Goal: Find specific page/section: Find specific page/section

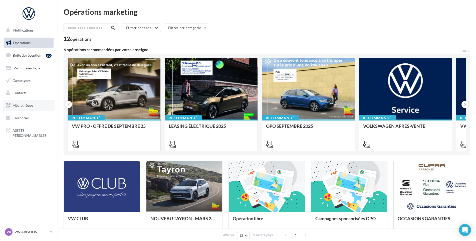
click at [21, 106] on span "Médiathèque" at bounding box center [23, 105] width 21 height 4
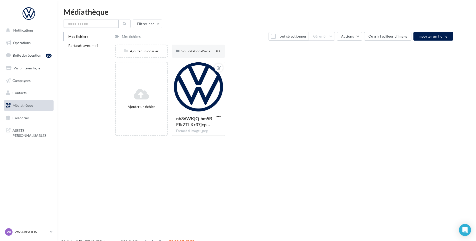
click at [89, 24] on input "text" at bounding box center [91, 24] width 55 height 9
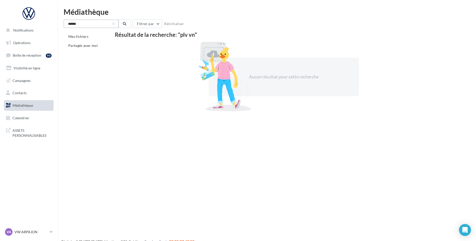
type input "******"
click at [26, 13] on div at bounding box center [29, 13] width 40 height 13
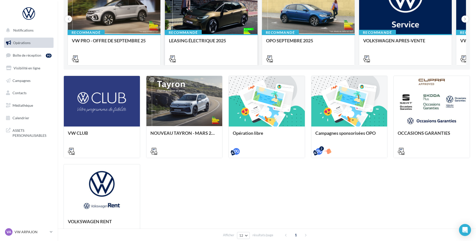
scroll to position [50, 0]
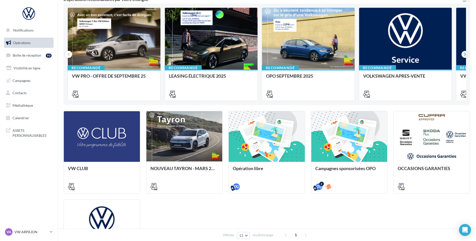
click at [466, 53] on icon at bounding box center [465, 54] width 2 height 5
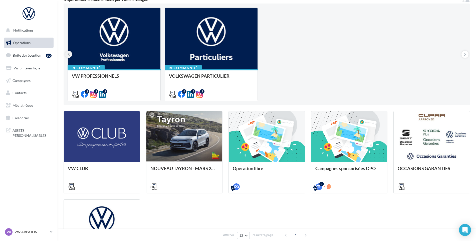
click at [66, 53] on button at bounding box center [68, 54] width 7 height 7
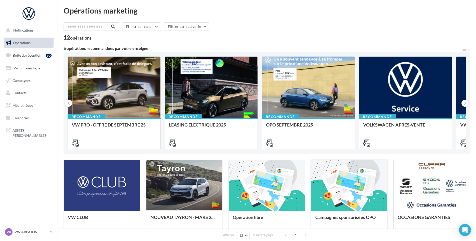
scroll to position [0, 0]
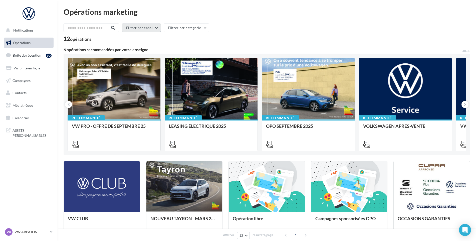
click at [148, 26] on button "Filtrer par canal" at bounding box center [141, 28] width 39 height 9
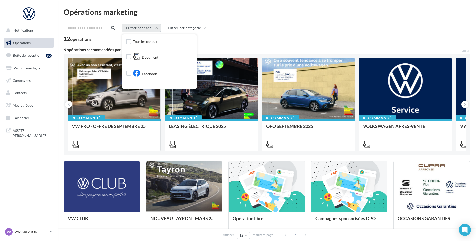
click at [148, 26] on button "Filtrer par canal" at bounding box center [141, 28] width 39 height 9
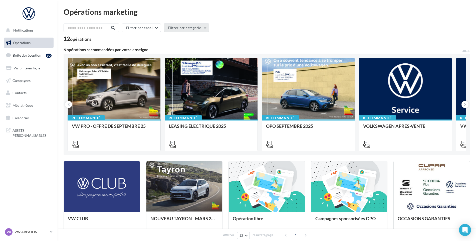
click at [174, 29] on button "Filtrer par catégorie" at bounding box center [187, 28] width 46 height 9
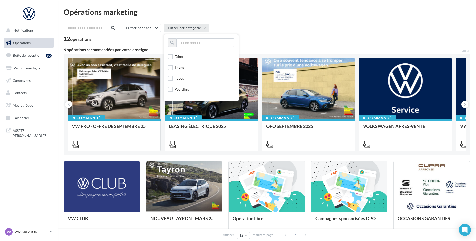
scroll to position [150, 0]
click at [173, 57] on label at bounding box center [170, 56] width 5 height 5
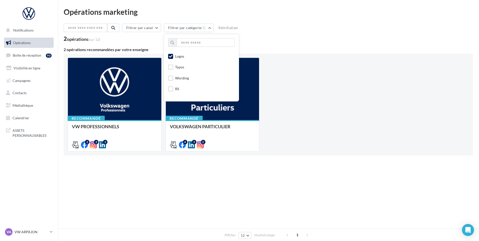
click at [332, 137] on div "Recommandé VW PROFESSIONNELS Retrouver les supports pour le VW Pro via la "Médi…" at bounding box center [268, 105] width 401 height 94
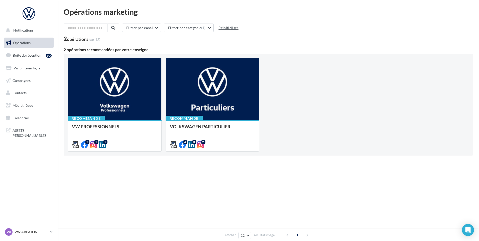
click at [224, 28] on button "Réinitialiser" at bounding box center [228, 28] width 24 height 6
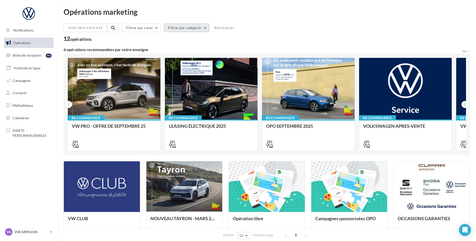
click at [194, 29] on button "Filtrer par catégorie" at bounding box center [187, 28] width 46 height 9
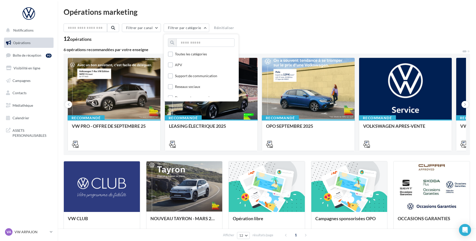
click at [283, 21] on div "Opérations marketing Filtrer par canal Filtrer par catégorie Toutes les catégor…" at bounding box center [267, 178] width 407 height 340
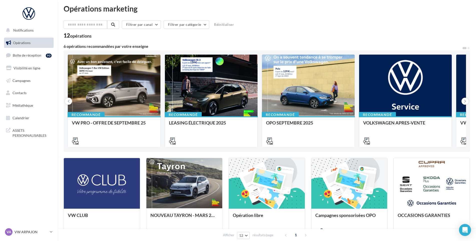
scroll to position [0, 0]
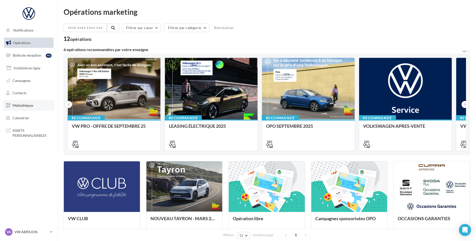
click at [17, 104] on span "Médiathèque" at bounding box center [23, 105] width 21 height 4
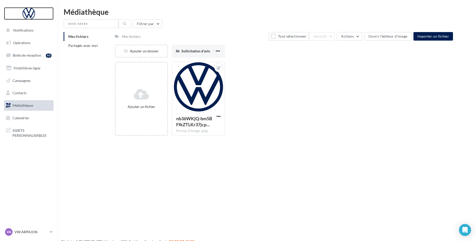
click at [29, 11] on div at bounding box center [29, 13] width 40 height 13
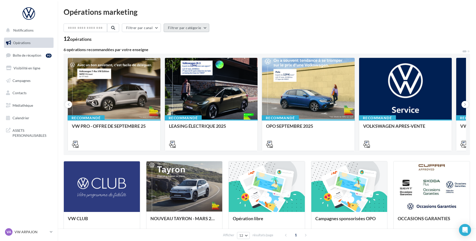
click at [204, 27] on button "Filtrer par catégorie" at bounding box center [187, 28] width 46 height 9
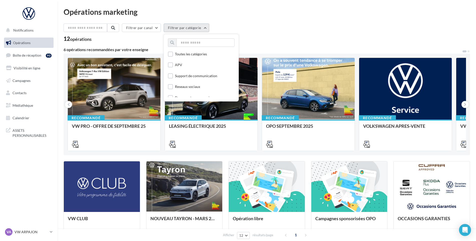
click at [204, 27] on button "Filtrer par catégorie" at bounding box center [187, 28] width 46 height 9
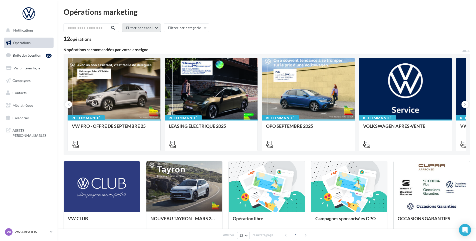
click at [141, 26] on button "Filtrer par canal" at bounding box center [141, 28] width 39 height 9
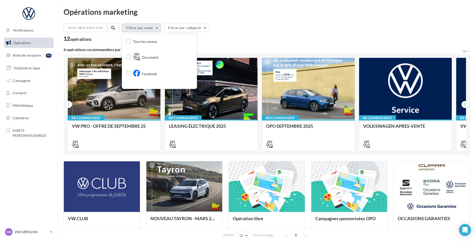
click at [141, 26] on button "Filtrer par canal" at bounding box center [141, 28] width 39 height 9
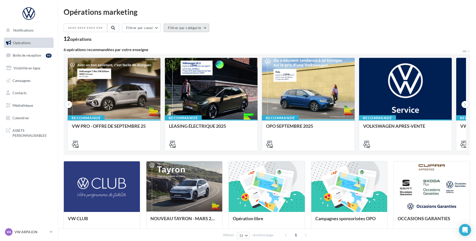
click at [202, 27] on button "Filtrer par catégorie" at bounding box center [187, 28] width 46 height 9
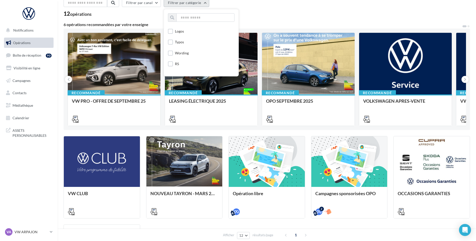
scroll to position [139, 0]
click at [173, 43] on label at bounding box center [170, 43] width 5 height 5
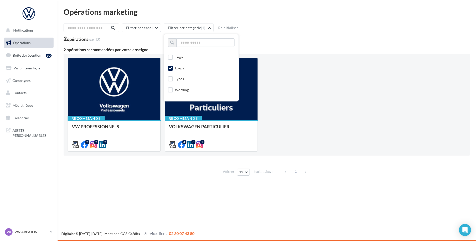
scroll to position [0, 0]
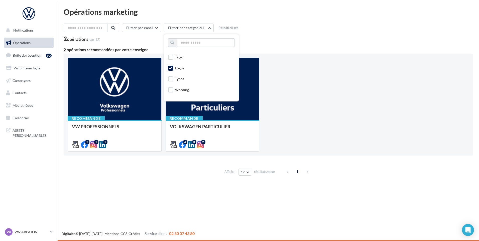
click at [172, 66] on icon at bounding box center [171, 68] width 4 height 4
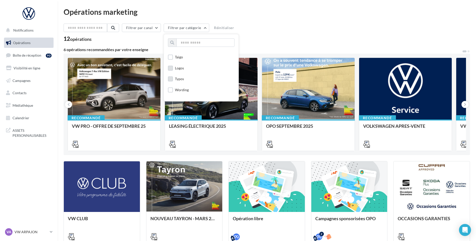
click at [173, 79] on label at bounding box center [170, 78] width 5 height 5
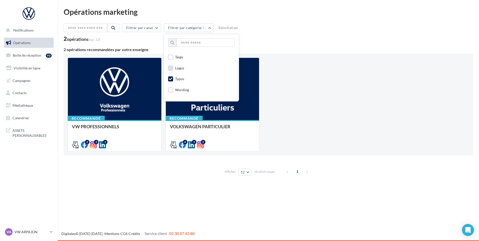
click at [171, 78] on icon at bounding box center [171, 79] width 4 height 4
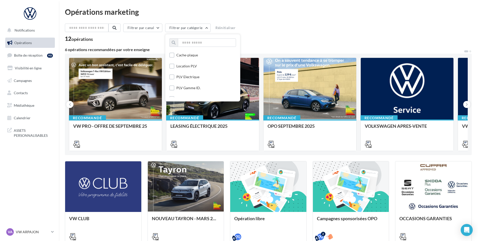
scroll to position [514, 0]
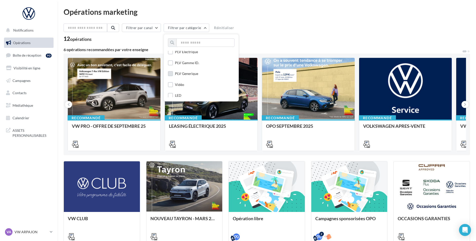
click at [173, 75] on label at bounding box center [170, 73] width 5 height 5
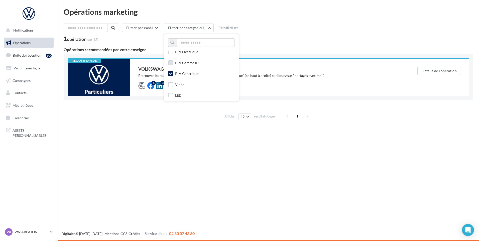
click at [171, 61] on label at bounding box center [170, 62] width 5 height 5
click at [173, 52] on label at bounding box center [170, 51] width 5 height 5
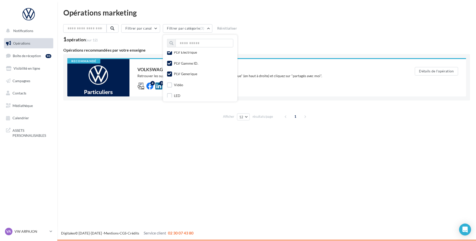
scroll to position [439, 0]
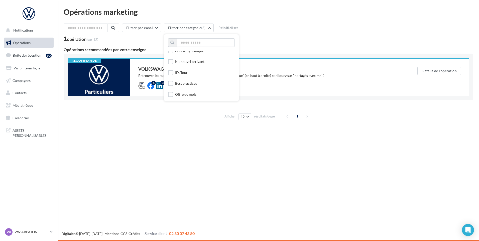
click at [233, 149] on div "Notifications Opérations Boîte de réception 90 Visibilité en ligne Campagnes Co…" at bounding box center [239, 120] width 479 height 241
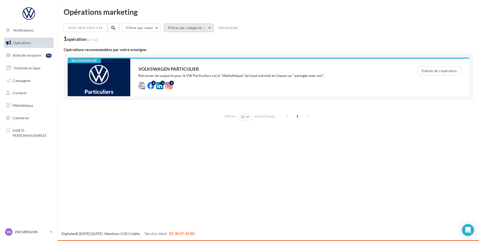
click at [191, 27] on button "Filtrer par catégorie (3)" at bounding box center [189, 28] width 50 height 9
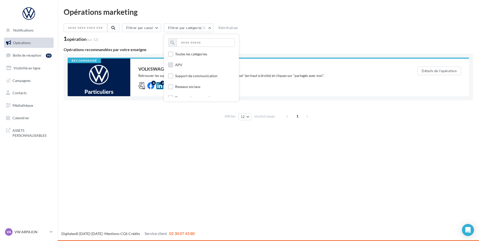
click at [172, 64] on label at bounding box center [170, 64] width 5 height 5
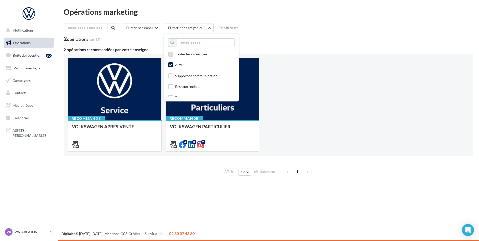
click at [173, 53] on label at bounding box center [170, 54] width 5 height 5
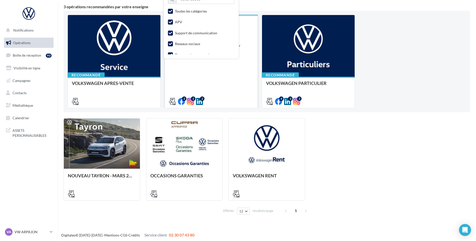
scroll to position [44, 0]
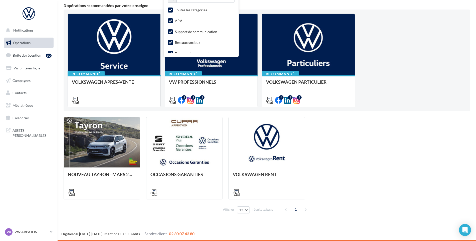
click at [306, 210] on div "1" at bounding box center [296, 209] width 29 height 8
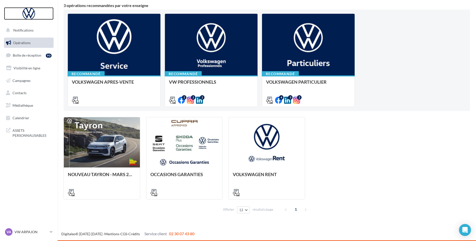
click at [27, 14] on div at bounding box center [29, 13] width 40 height 13
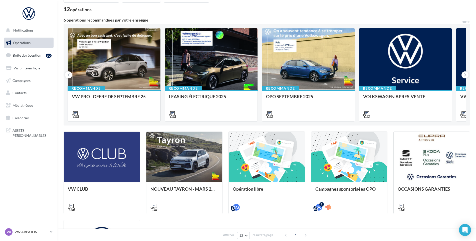
scroll to position [75, 0]
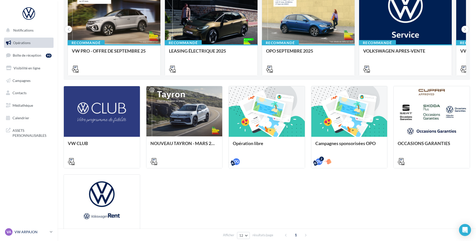
click at [24, 230] on p "VW ARPAJON" at bounding box center [31, 231] width 33 height 5
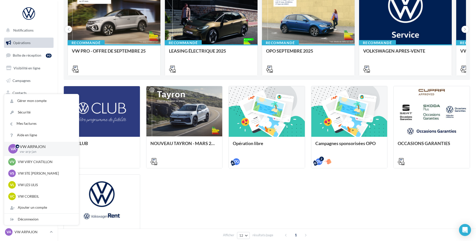
click at [207, 220] on div "VW CLUB NOUVEAU TAYRON - [DATE] [URL][DOMAIN_NAME] [URL][DOMAIN_NAME] [URL][DOM…" at bounding box center [267, 171] width 407 height 171
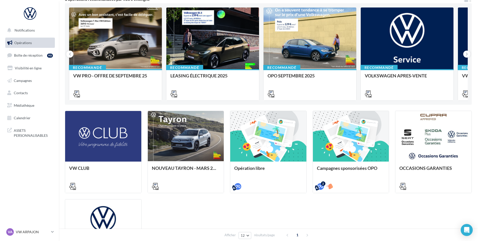
scroll to position [0, 0]
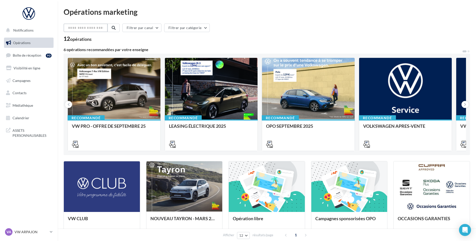
click at [82, 28] on input "text" at bounding box center [86, 28] width 44 height 9
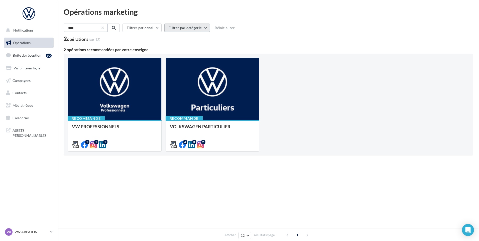
type input "****"
click at [179, 29] on button "Filtrer par catégorie" at bounding box center [187, 28] width 46 height 9
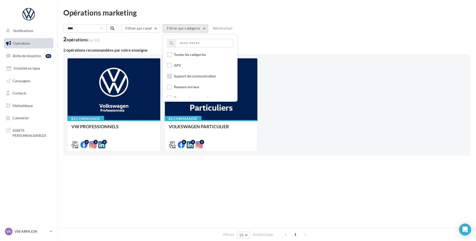
scroll to position [25, 0]
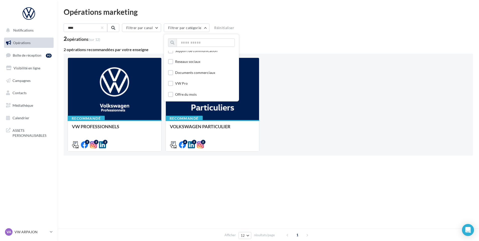
drag, startPoint x: 104, startPoint y: 28, endPoint x: 212, endPoint y: 88, distance: 123.5
click at [103, 28] on button "button" at bounding box center [102, 28] width 2 height 2
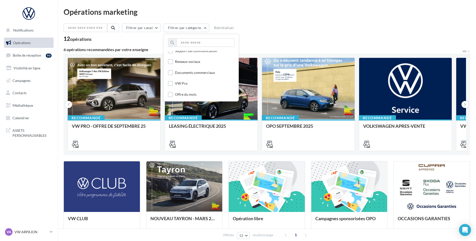
click at [358, 30] on div "Filtrer par canal Filtrer par catégorie Toutes les catégories APV Support de co…" at bounding box center [267, 29] width 407 height 11
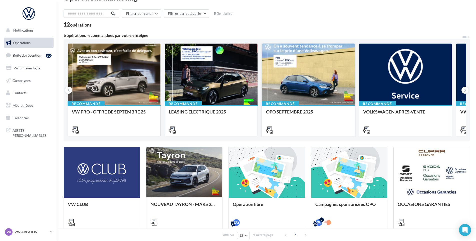
scroll to position [0, 0]
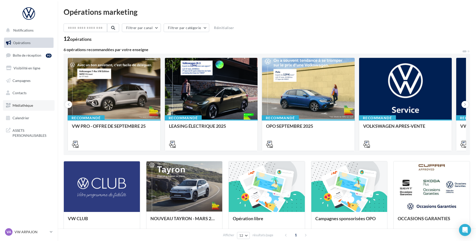
click at [22, 106] on span "Médiathèque" at bounding box center [23, 105] width 21 height 4
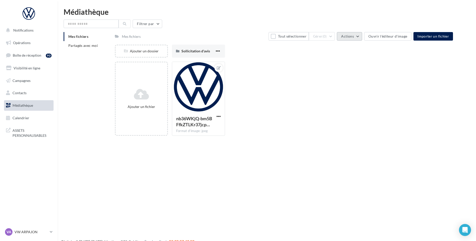
click at [350, 37] on span "Actions" at bounding box center [347, 36] width 13 height 4
click at [193, 92] on div at bounding box center [198, 87] width 53 height 50
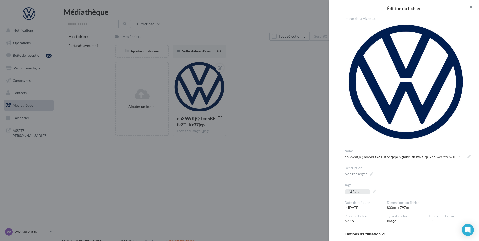
click at [474, 6] on button "button" at bounding box center [469, 7] width 20 height 15
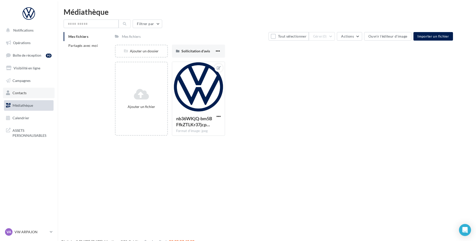
click at [20, 95] on link "Contacts" at bounding box center [29, 93] width 52 height 11
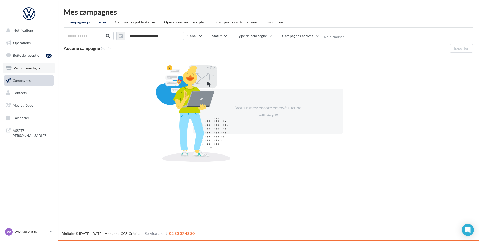
click at [20, 69] on span "Visibilité en ligne" at bounding box center [27, 68] width 27 height 4
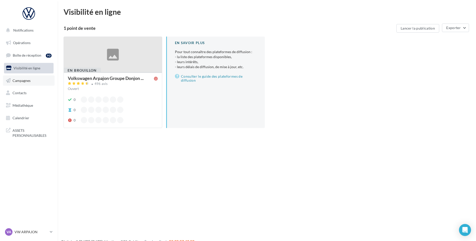
click at [21, 79] on span "Campagnes" at bounding box center [22, 80] width 18 height 4
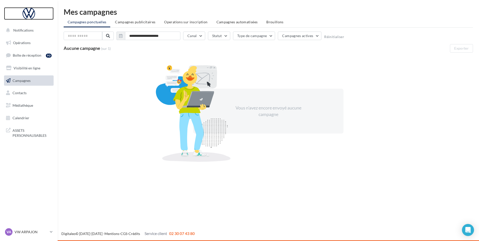
click at [28, 14] on div at bounding box center [29, 13] width 40 height 13
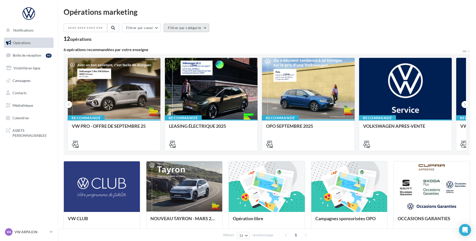
click at [201, 26] on button "Filtrer par catégorie" at bounding box center [187, 28] width 46 height 9
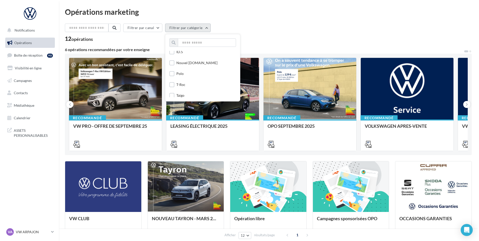
scroll to position [125, 0]
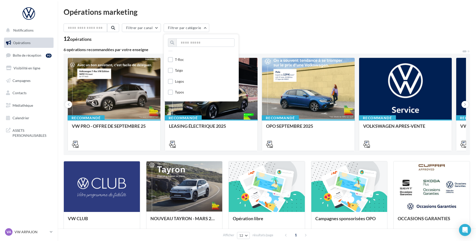
click at [175, 80] on div "Logos" at bounding box center [176, 82] width 16 height 6
click at [173, 80] on label at bounding box center [170, 81] width 5 height 5
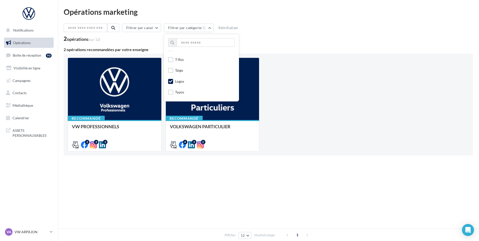
click at [352, 129] on div "Recommandé VW PROFESSIONNELS Retrouver les supports pour le VW Pro via la "Médi…" at bounding box center [268, 105] width 401 height 94
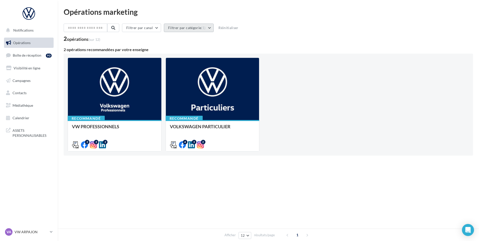
click at [209, 28] on button "Filtrer par catégorie (1)" at bounding box center [189, 28] width 50 height 9
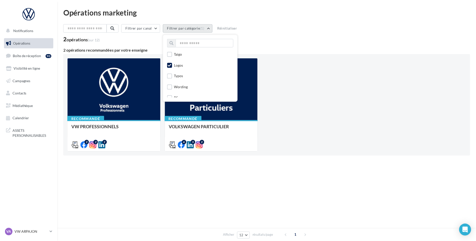
scroll to position [150, 0]
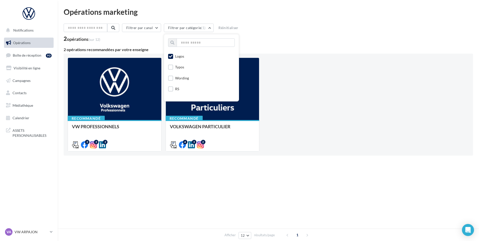
click at [172, 56] on icon at bounding box center [171, 57] width 4 height 4
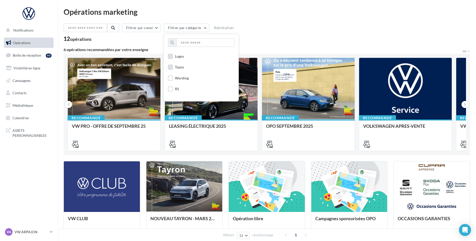
click at [173, 68] on label at bounding box center [170, 67] width 5 height 5
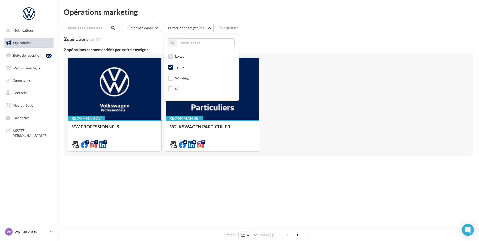
click at [172, 68] on icon at bounding box center [171, 67] width 4 height 4
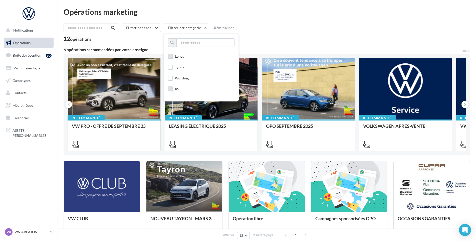
click at [173, 87] on label at bounding box center [170, 88] width 5 height 5
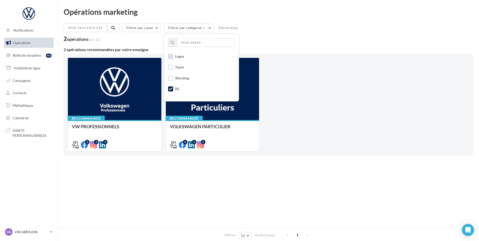
click at [173, 87] on label at bounding box center [170, 88] width 5 height 5
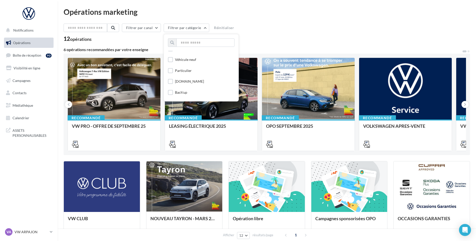
scroll to position [276, 0]
click at [272, 28] on div "Filtrer par canal Filtrer par catégorie Toutes les catégories APV Support de co…" at bounding box center [267, 29] width 407 height 11
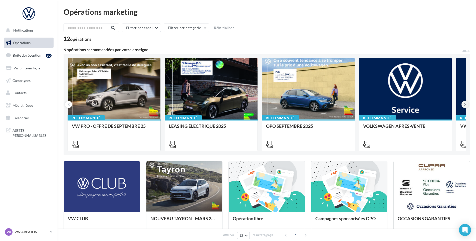
click at [464, 104] on icon at bounding box center [465, 104] width 2 height 5
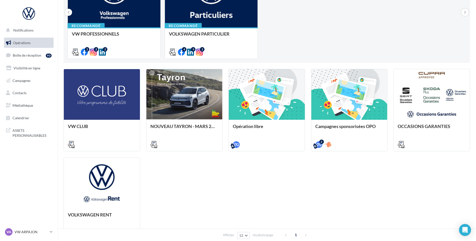
scroll to position [100, 0]
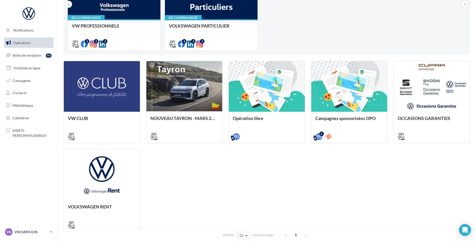
click at [27, 232] on p "VW ARPAJON" at bounding box center [31, 231] width 33 height 5
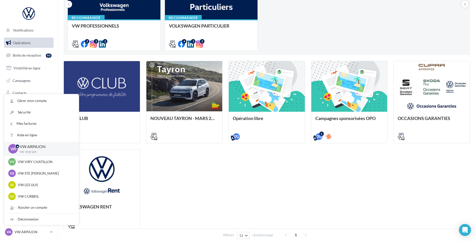
click at [144, 167] on div "VW CLUB NOUVEAU TAYRON - MARS 2025 https://volkswagen.get-it-solutions.com/914-…" at bounding box center [267, 146] width 407 height 171
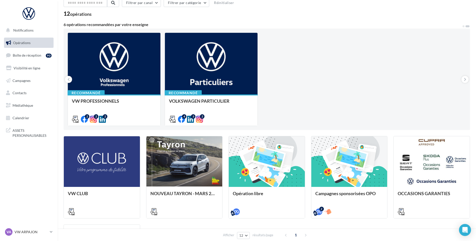
scroll to position [0, 0]
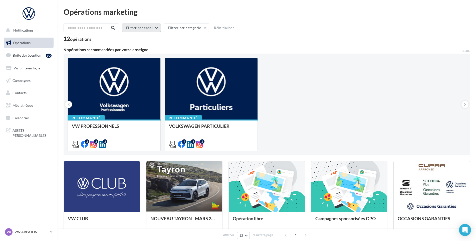
click at [148, 27] on button "Filtrer par canal" at bounding box center [141, 28] width 39 height 9
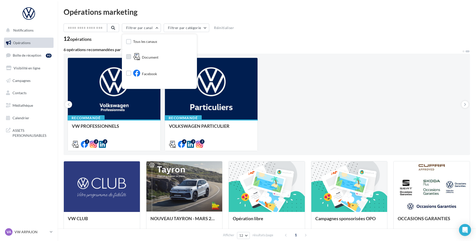
click at [151, 56] on span "Document" at bounding box center [150, 57] width 17 height 5
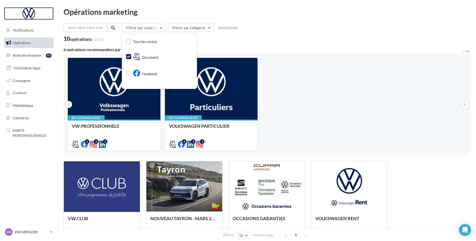
click at [26, 15] on div at bounding box center [29, 13] width 40 height 13
